Goal: Information Seeking & Learning: Understand process/instructions

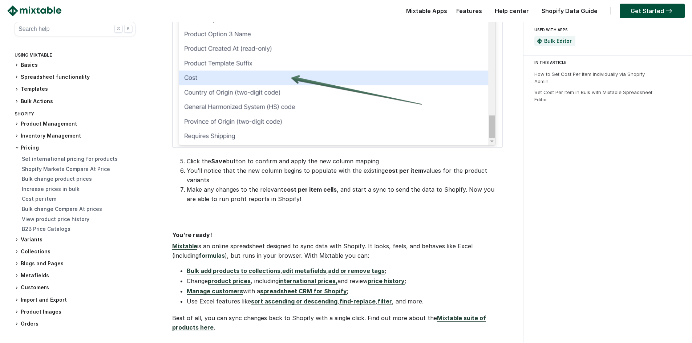
scroll to position [835, 0]
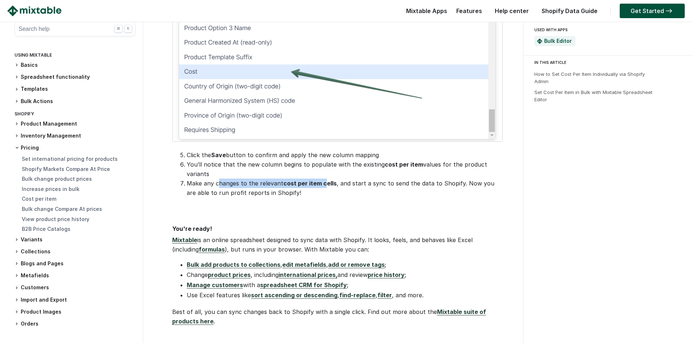
drag, startPoint x: 219, startPoint y: 174, endPoint x: 332, endPoint y: 176, distance: 113.3
click at [326, 179] on li "Make any changes to the relevant cost per item cells , and start a sync to send…" at bounding box center [344, 188] width 314 height 19
click at [372, 179] on li "Make any changes to the relevant cost per item cells , and start a sync to send…" at bounding box center [344, 188] width 314 height 19
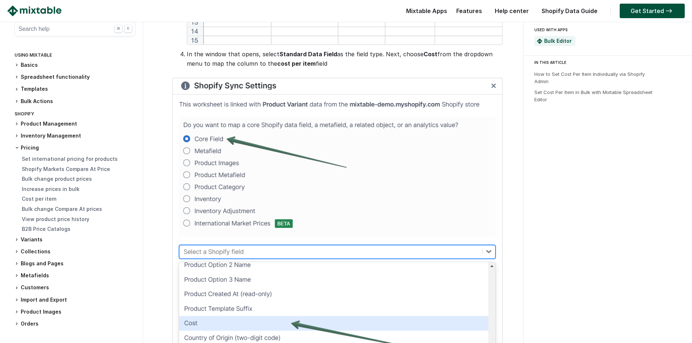
scroll to position [581, 0]
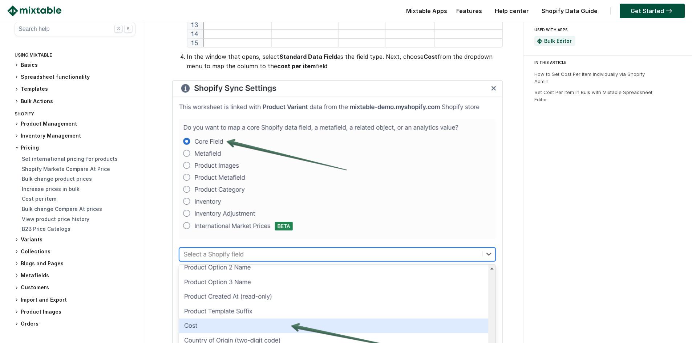
click at [31, 66] on h3 "Basics" at bounding box center [75, 65] width 121 height 8
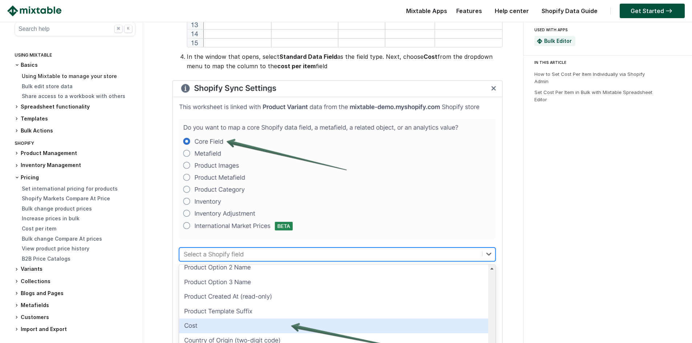
click at [30, 76] on link "Using Mixtable to manage your store" at bounding box center [69, 76] width 95 height 6
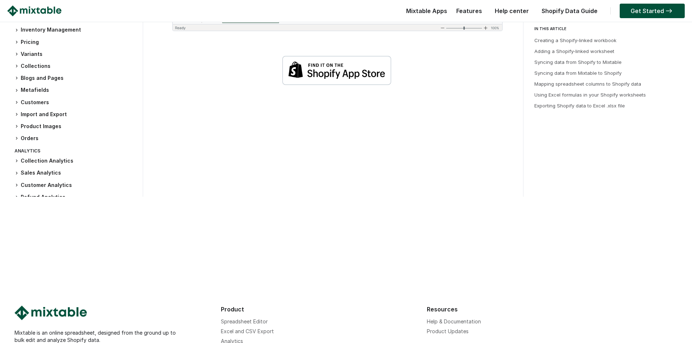
scroll to position [1742, 0]
click at [20, 39] on h3 "Pricing" at bounding box center [75, 42] width 121 height 8
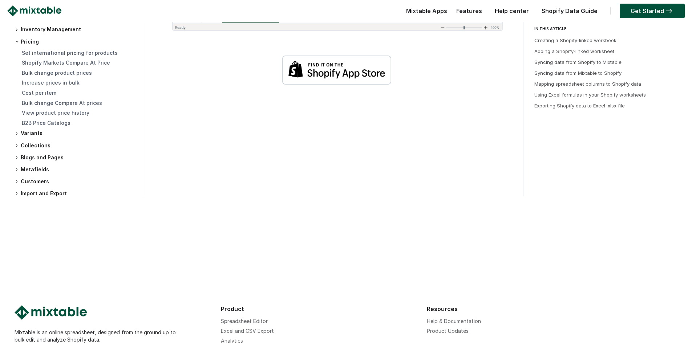
click at [29, 58] on div "Set international pricing for products Shopify Markets Compare At Price Bulk ch…" at bounding box center [75, 88] width 121 height 78
click at [34, 55] on link "Set international pricing for products" at bounding box center [70, 52] width 96 height 6
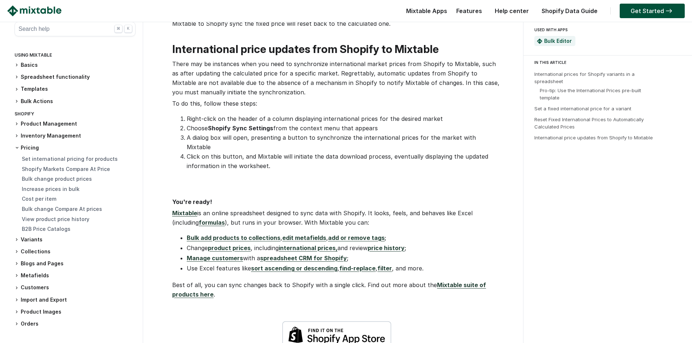
scroll to position [1053, 0]
